Goal: Check status

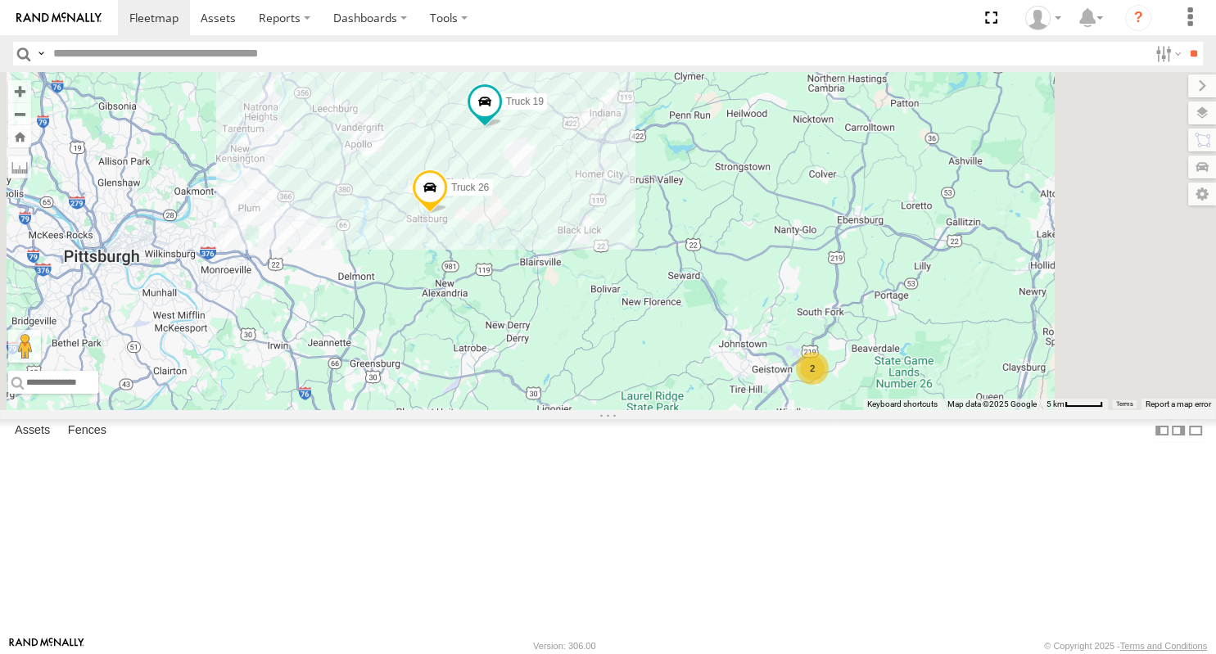
click at [814, 316] on div "Truck 26 2 Truck 19" at bounding box center [608, 241] width 1216 height 338
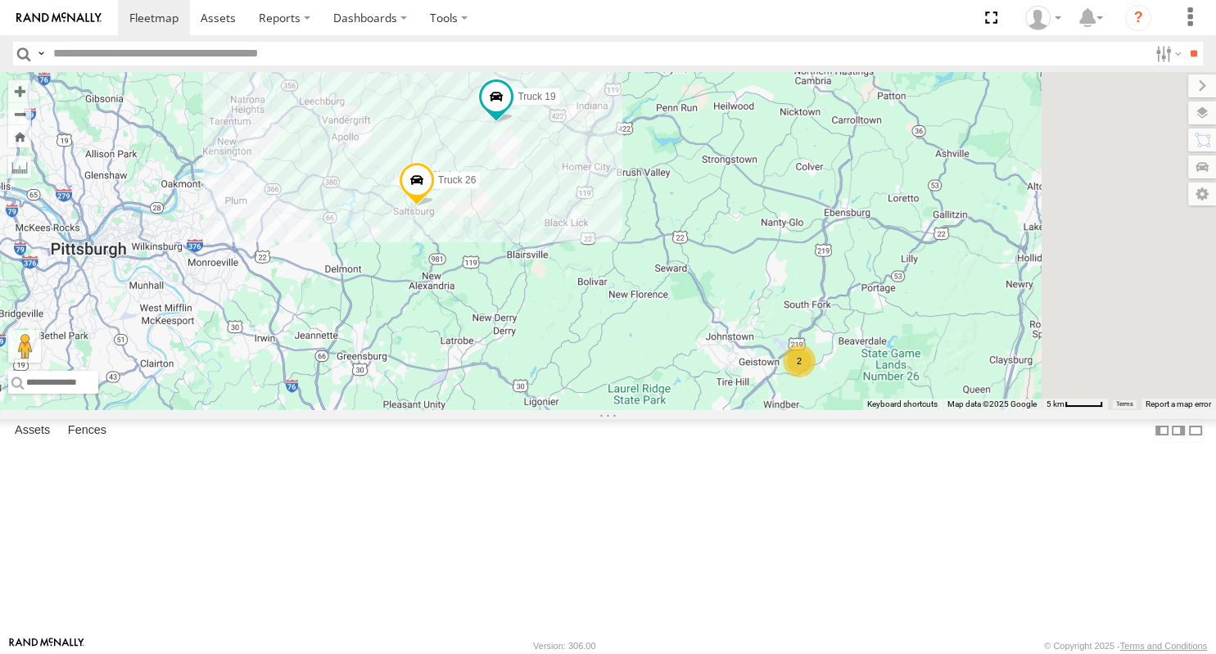
click at [0, 0] on link at bounding box center [0, 0] width 0 height 0
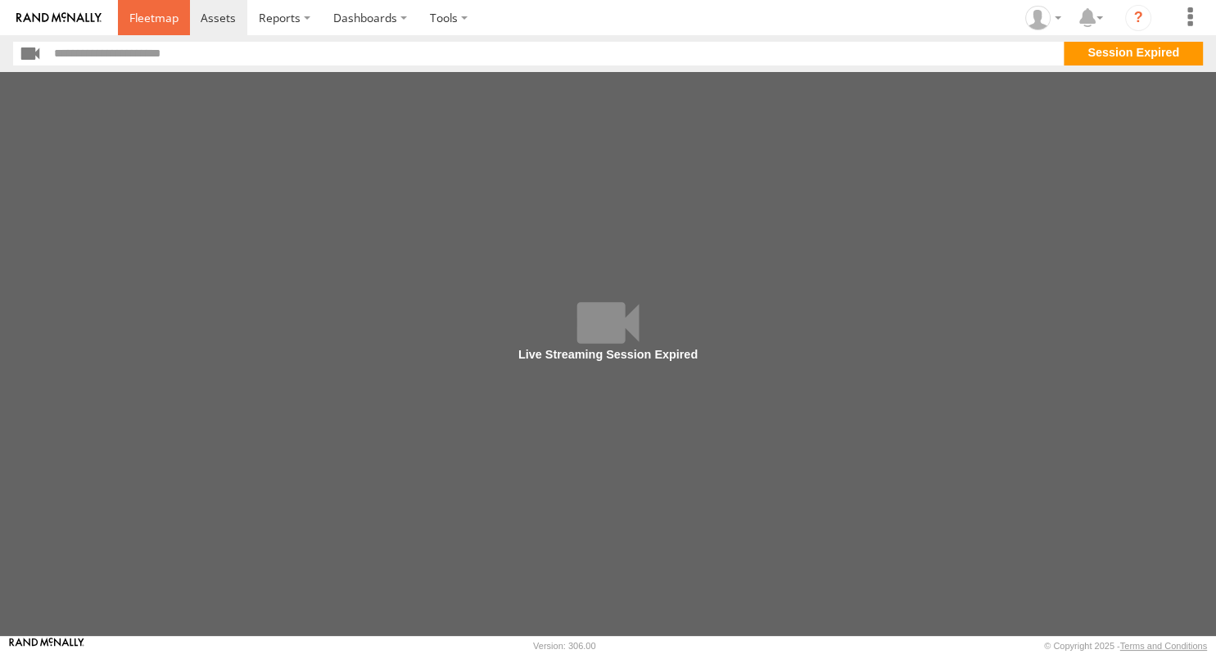
click at [145, 24] on span at bounding box center [153, 18] width 49 height 16
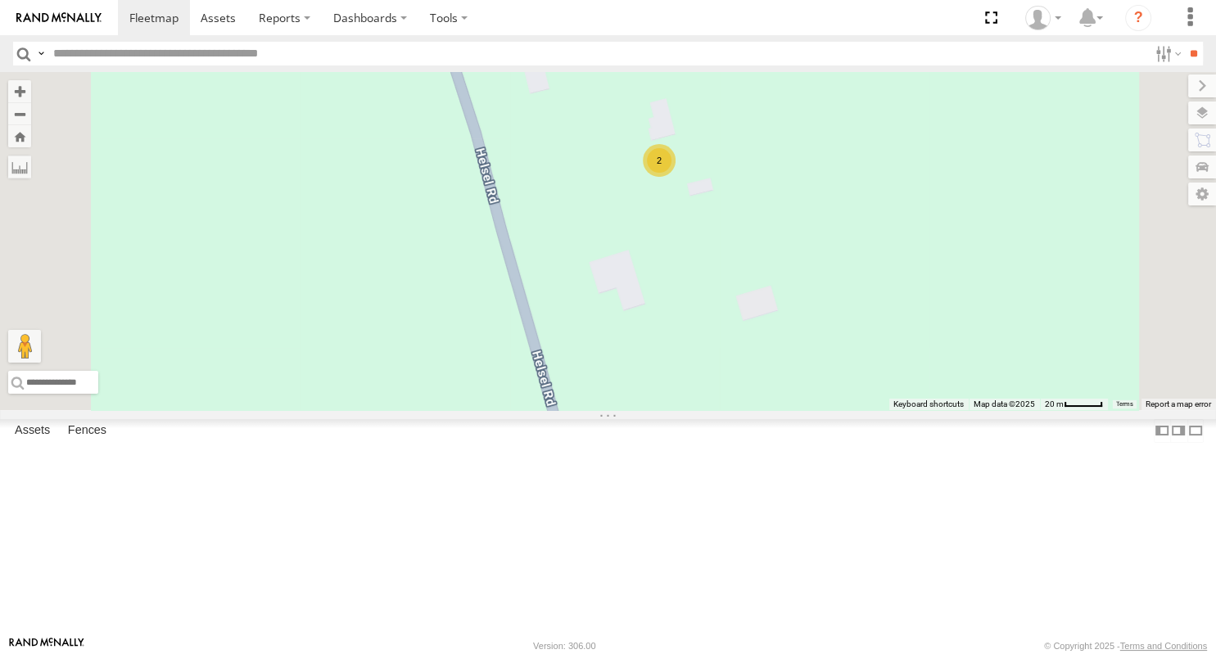
click at [675, 177] on div "2" at bounding box center [659, 160] width 33 height 33
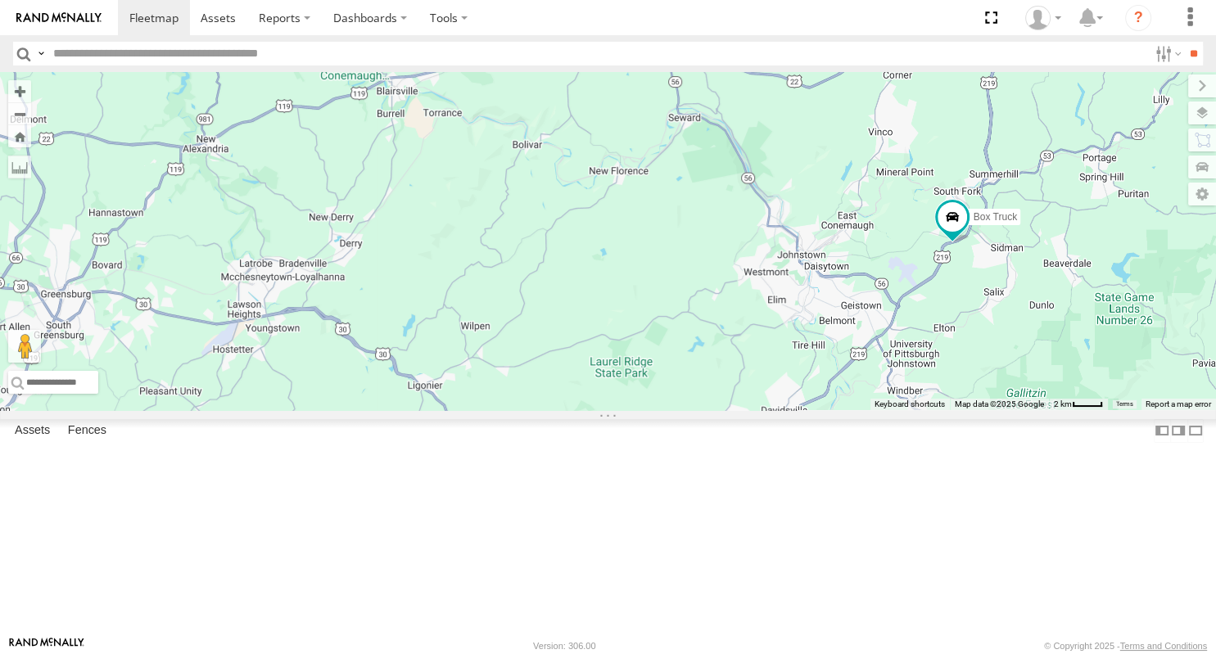
drag, startPoint x: 738, startPoint y: 333, endPoint x: 504, endPoint y: 172, distance: 284.3
click at [486, 172] on div "Truck 26 Box Truck Truck 19 Truck 58" at bounding box center [608, 241] width 1216 height 338
